Goal: Transaction & Acquisition: Download file/media

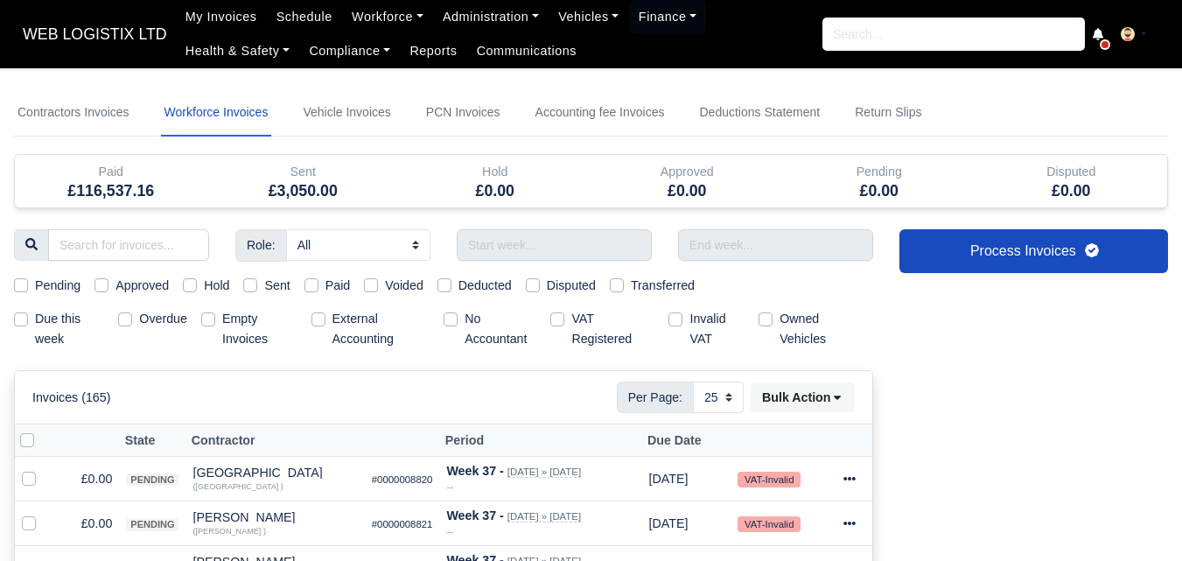
select select "25"
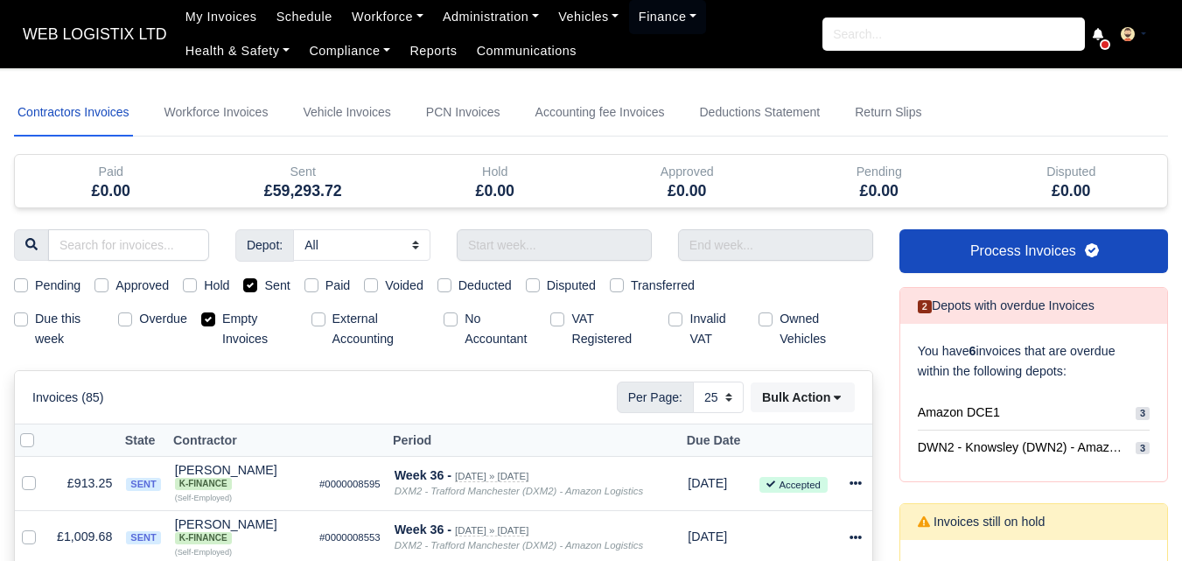
select select "25"
click at [564, 241] on input "text" at bounding box center [552, 244] width 194 height 31
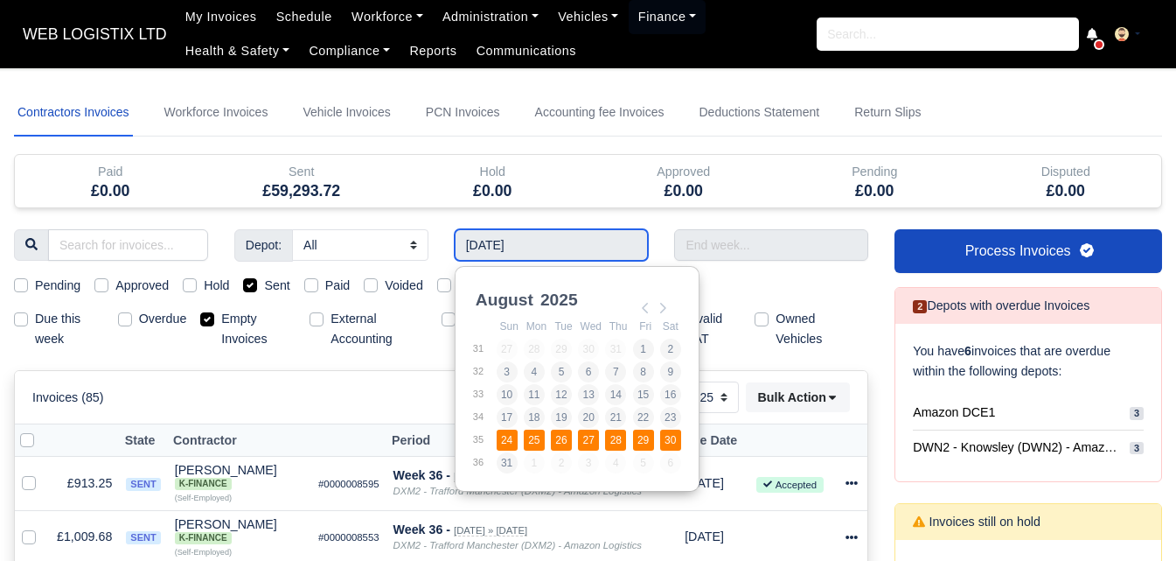
type input "[DATE] - [DATE]"
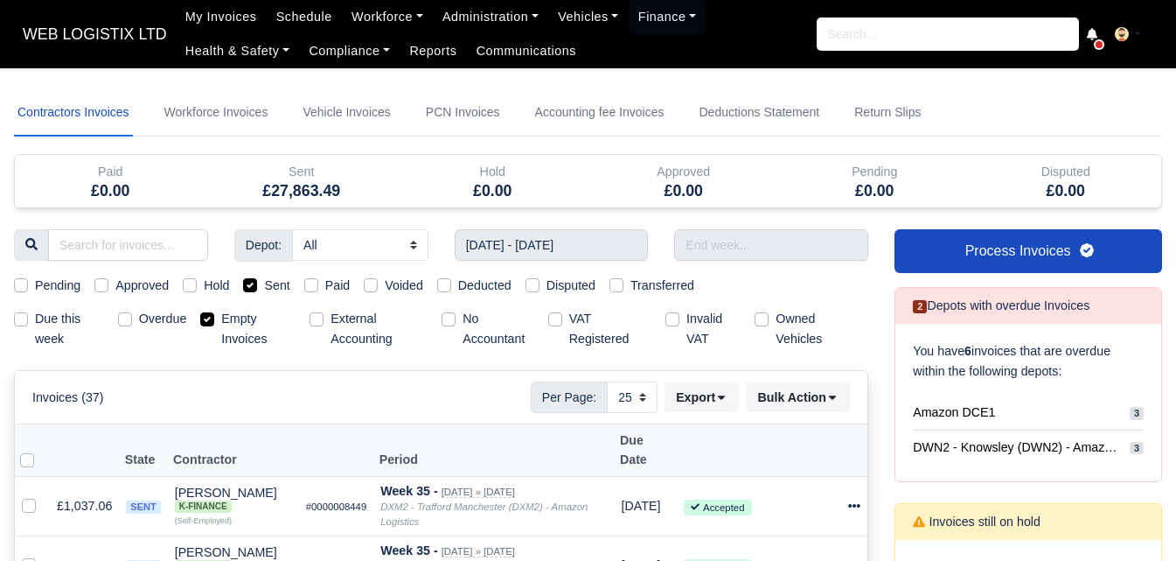
click at [221, 324] on label "Empty Invoices" at bounding box center [258, 329] width 74 height 40
click at [208, 323] on input "Empty Invoices" at bounding box center [207, 316] width 14 height 14
checkbox input "false"
click at [791, 257] on input "text" at bounding box center [771, 244] width 194 height 31
click at [770, 229] on input "Use the arrow keys to pick a date" at bounding box center [771, 244] width 194 height 31
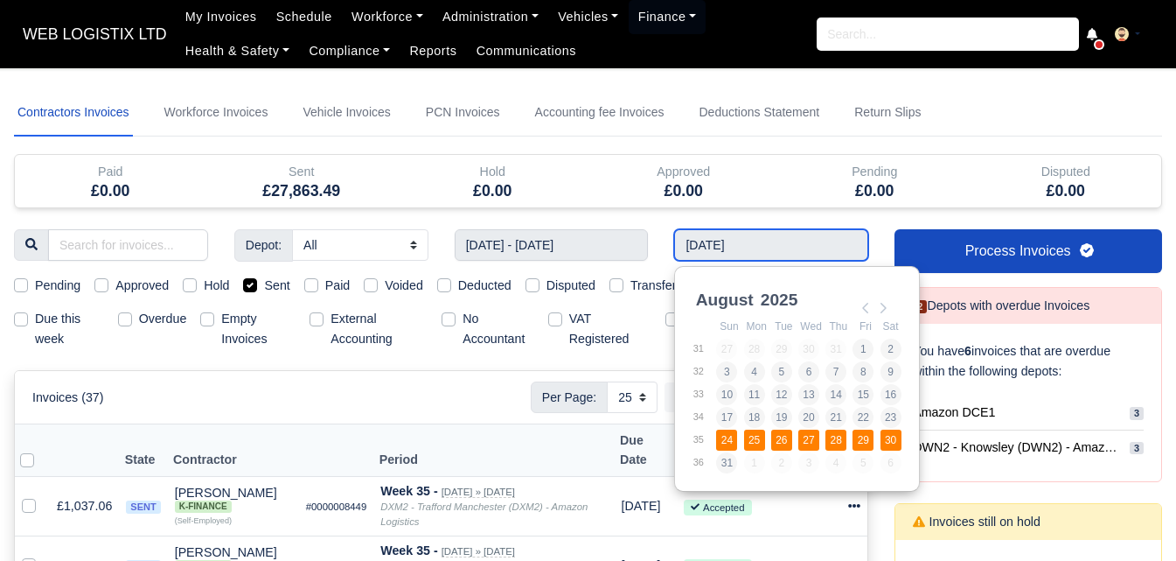
type input "[DATE] - [DATE]"
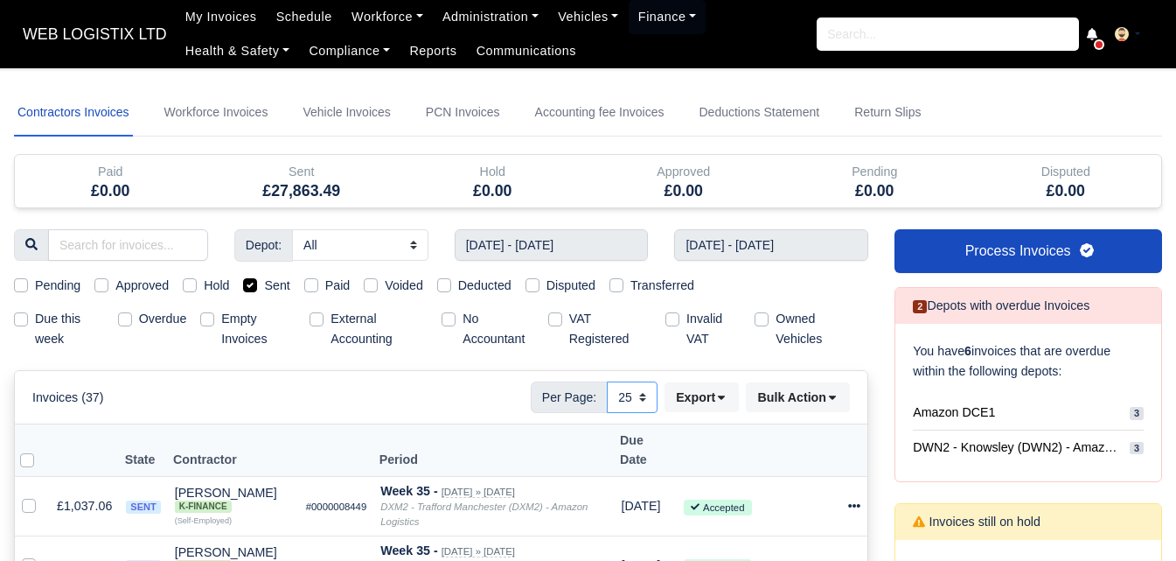
click at [627, 406] on select "10 25 50" at bounding box center [632, 396] width 51 height 31
select select "50"
click at [607, 381] on select "10 25 50" at bounding box center [632, 396] width 51 height 31
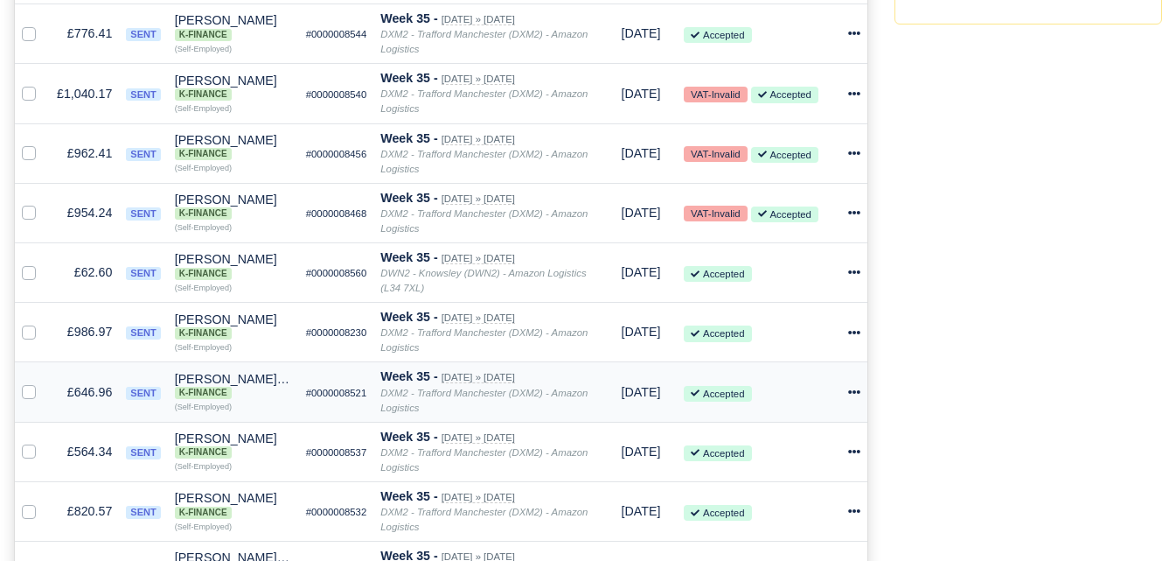
scroll to position [300, 0]
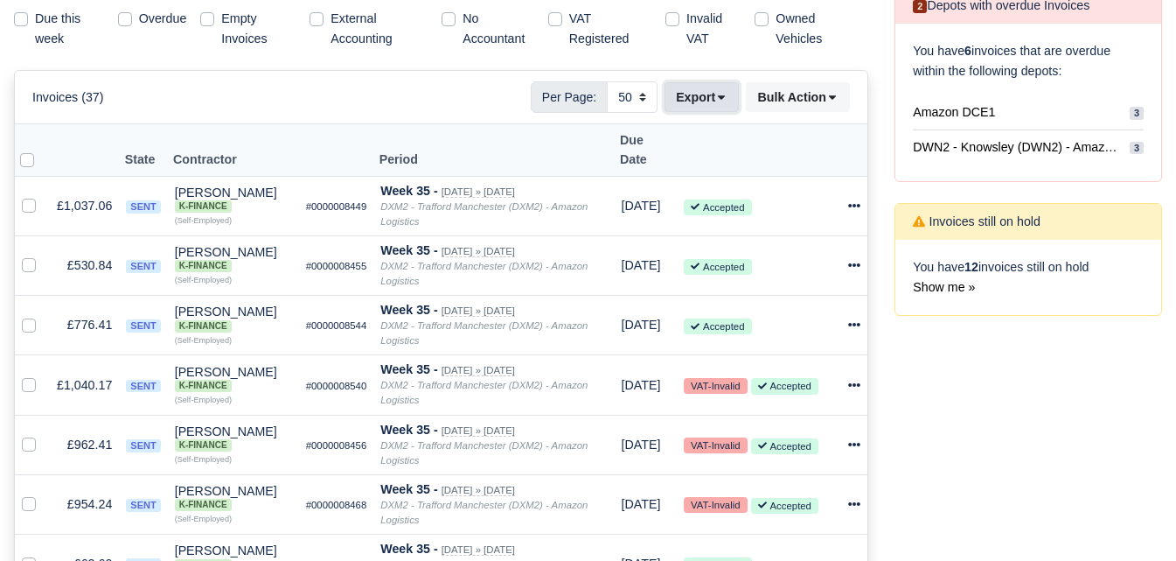
drag, startPoint x: 705, startPoint y: 94, endPoint x: 719, endPoint y: 143, distance: 50.9
click at [704, 95] on button "Export" at bounding box center [702, 97] width 74 height 30
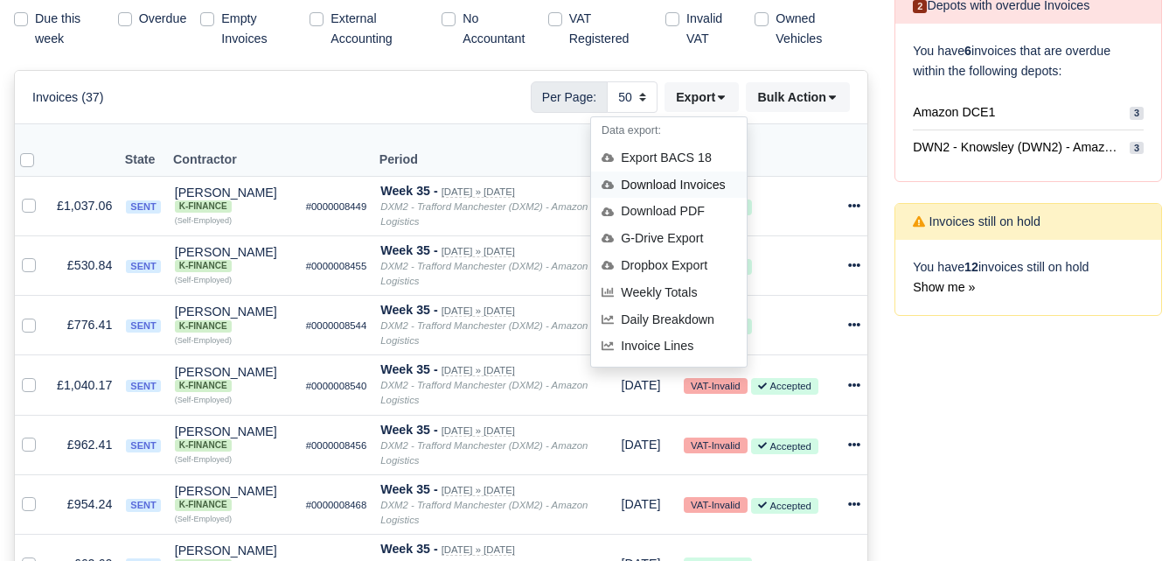
click at [657, 179] on div "Download Invoices" at bounding box center [669, 184] width 156 height 27
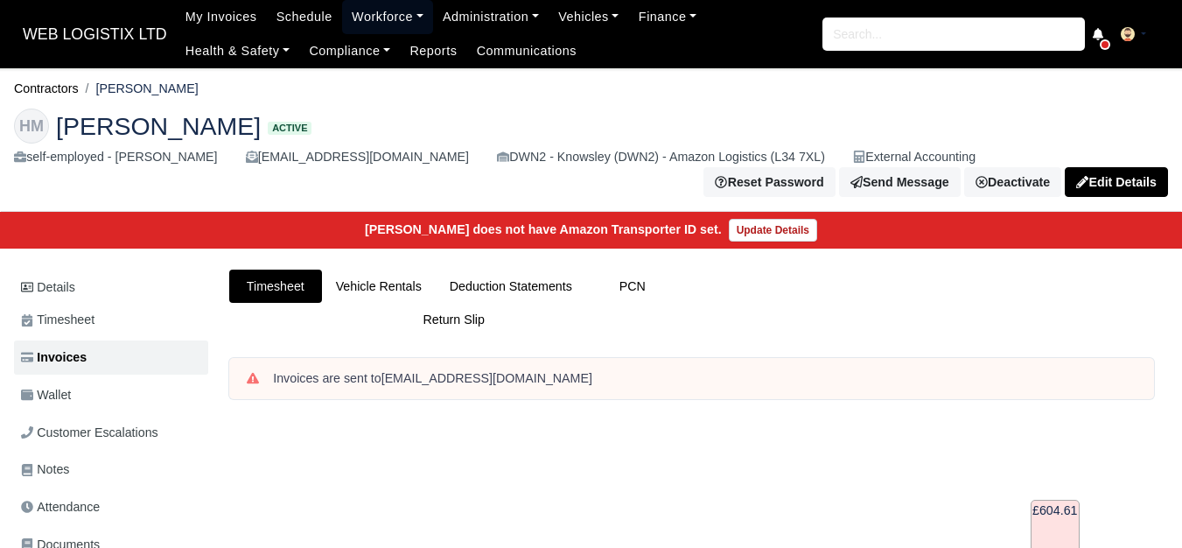
click at [362, 23] on link "Workforce" at bounding box center [387, 17] width 91 height 34
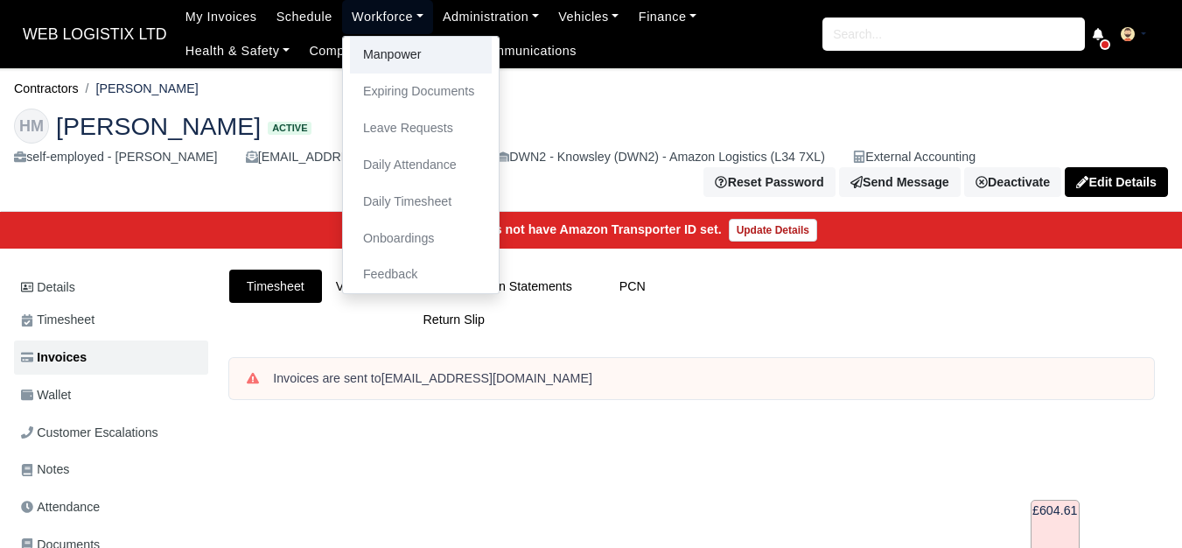
click at [363, 61] on link "Manpower" at bounding box center [421, 55] width 142 height 37
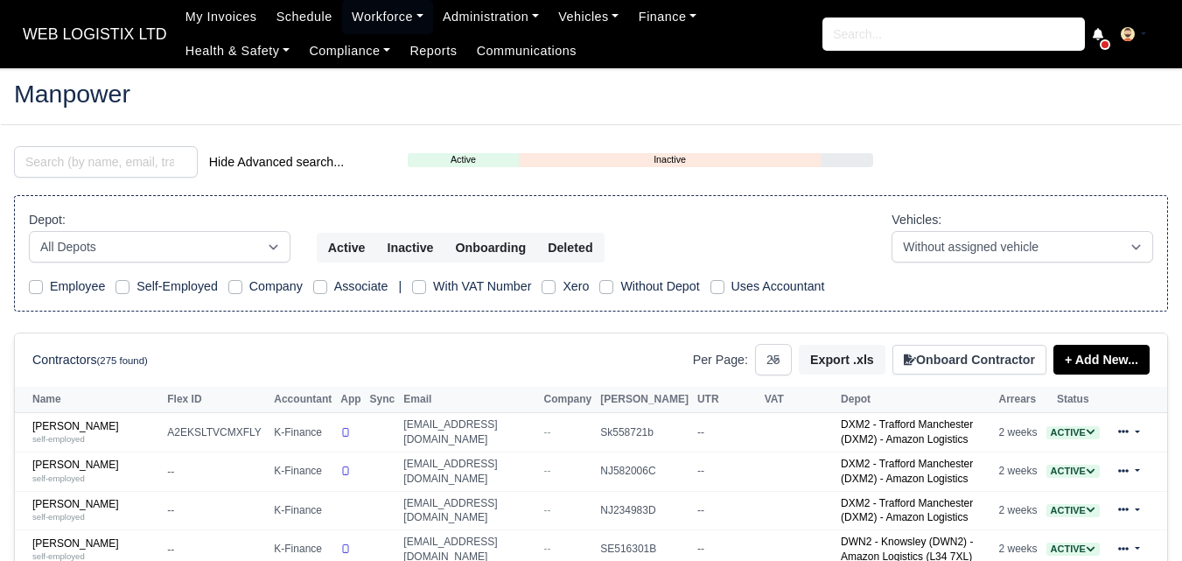
select select "25"
